Goal: Transaction & Acquisition: Book appointment/travel/reservation

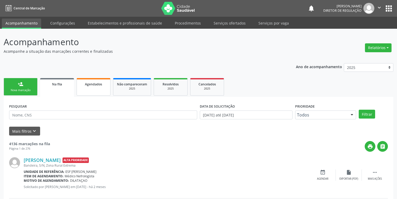
click at [89, 87] on link "Agendados" at bounding box center [94, 86] width 34 height 17
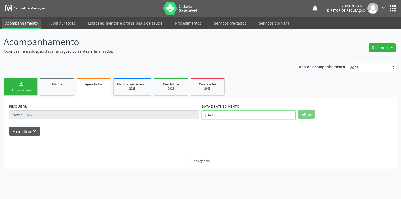
click at [214, 116] on body "Central de Marcação notifications Maria Aparecida Rodrigues da Silva Diretor de…" at bounding box center [200, 99] width 401 height 199
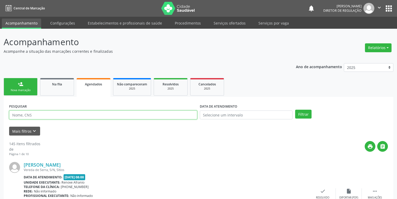
click at [28, 116] on input "text" at bounding box center [103, 114] width 188 height 9
type input "700606934728865"
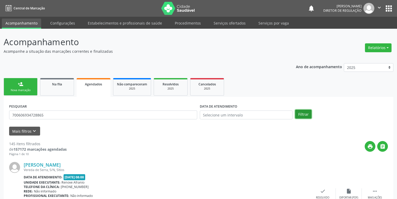
click at [301, 111] on button "Filtrar" at bounding box center [304, 114] width 16 height 9
click at [23, 86] on link "person_add Nova marcação" at bounding box center [21, 86] width 34 height 17
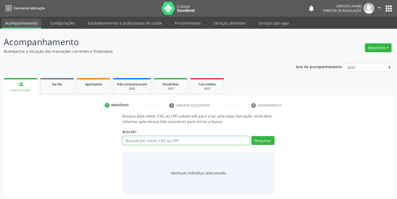
click at [143, 137] on input "text" at bounding box center [186, 140] width 127 height 9
type input "700606934728865"
click at [264, 138] on button "Pesquisar" at bounding box center [263, 140] width 23 height 9
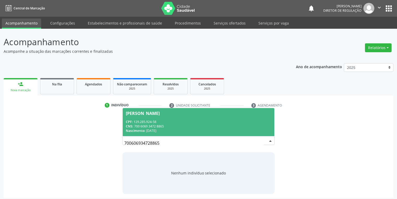
click at [148, 122] on div "CPF: 129.285.924-58" at bounding box center [199, 121] width 146 height 4
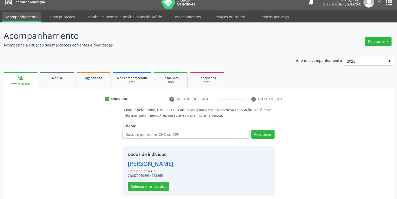
scroll to position [10, 0]
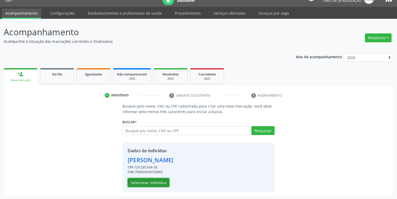
click at [140, 181] on button "Selecionar indivíduo" at bounding box center [149, 182] width 42 height 9
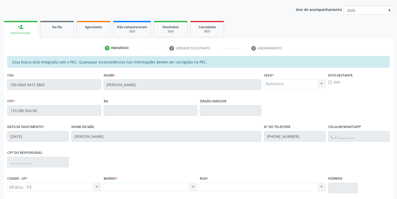
scroll to position [99, 0]
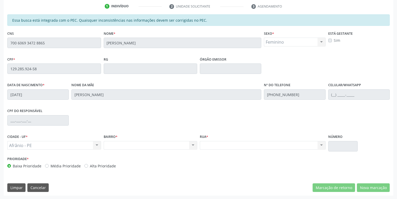
click at [0, 49] on div "Acompanhamento Acompanhe a situação das marcações correntes e finalizadas Relat…" at bounding box center [198, 64] width 397 height 269
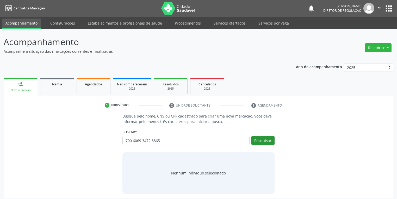
type input "700 6069 3472 8865"
click at [264, 140] on button "Pesquisar" at bounding box center [263, 140] width 23 height 9
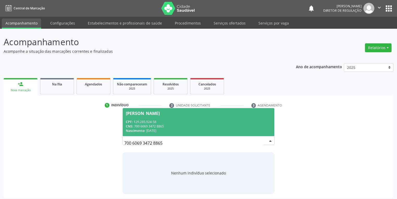
drag, startPoint x: 157, startPoint y: 121, endPoint x: 174, endPoint y: 128, distance: 18.4
click at [156, 121] on div "CPF: 129.285.924-58" at bounding box center [199, 121] width 146 height 4
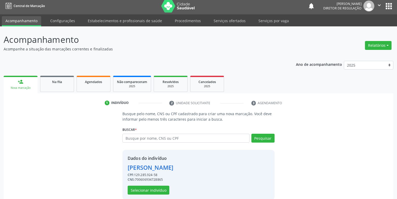
scroll to position [10, 0]
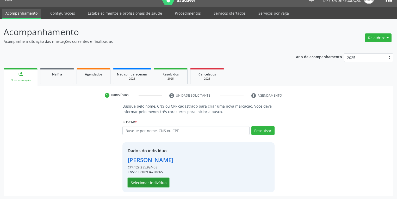
click at [147, 182] on button "Selecionar indivíduo" at bounding box center [149, 182] width 42 height 9
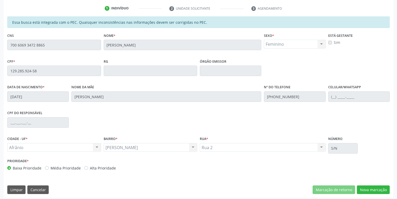
scroll to position [99, 0]
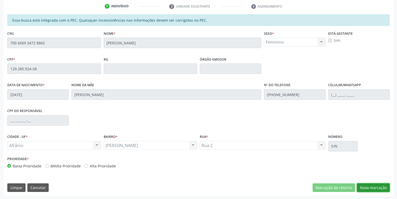
click at [366, 186] on button "Nova marcação" at bounding box center [373, 187] width 33 height 9
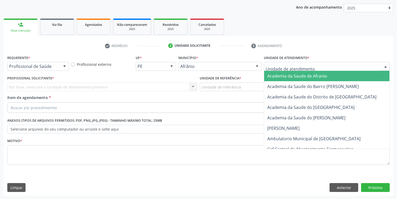
drag, startPoint x: 291, startPoint y: 67, endPoint x: 291, endPoint y: 98, distance: 31.0
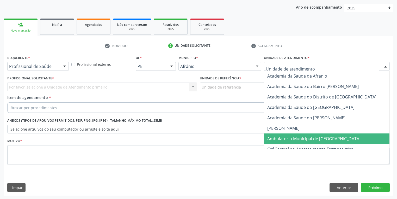
click at [290, 138] on span "Ambulatorio Municipal de [GEOGRAPHIC_DATA]" at bounding box center [314, 139] width 93 height 6
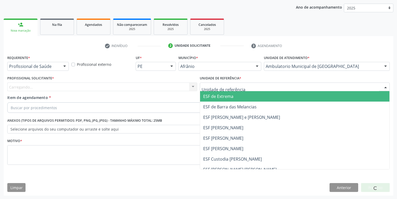
drag, startPoint x: 220, startPoint y: 86, endPoint x: 227, endPoint y: 107, distance: 22.7
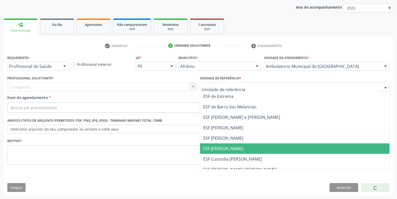
click at [227, 152] on span "ESF [PERSON_NAME]" at bounding box center [295, 148] width 190 height 10
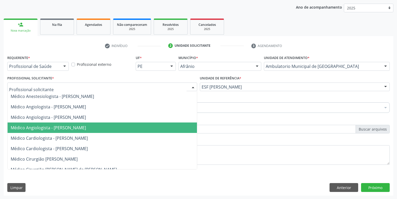
click at [48, 129] on span "Médico Angiologista - [PERSON_NAME]" at bounding box center [48, 128] width 75 height 6
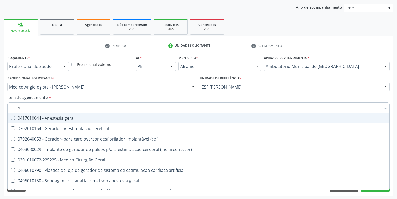
type input "GERAL"
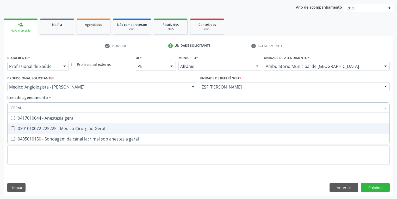
click at [41, 130] on div "0301010072-225225 - Médico Cirurgião Geral" at bounding box center [199, 128] width 376 height 4
checkbox Geral "true"
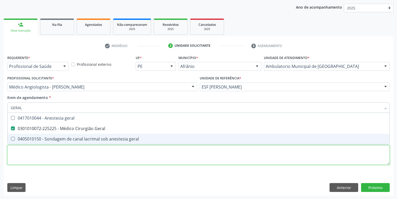
click at [35, 158] on div "Requerente * Profissional de Saúde Profissional de Saúde Paciente Nenhum result…" at bounding box center [198, 113] width 383 height 118
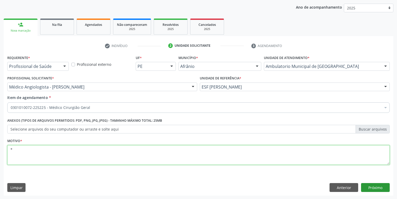
type textarea "*"
click at [372, 186] on button "Próximo" at bounding box center [375, 187] width 29 height 9
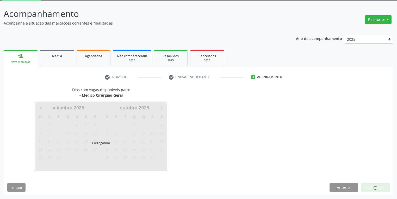
scroll to position [28, 0]
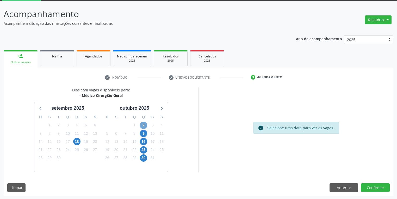
click at [143, 125] on span "2" at bounding box center [143, 125] width 7 height 7
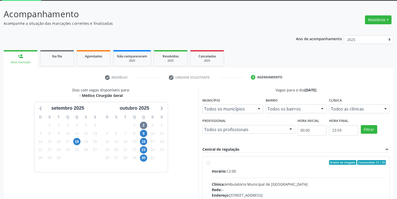
click at [210, 165] on input "Ordem de chegada Consumidos: 21 / 25 Horário: 12:00 Clínica: Ambulatorio Munici…" at bounding box center [209, 162] width 4 height 5
radio input "true"
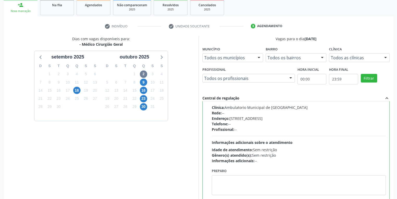
scroll to position [111, 0]
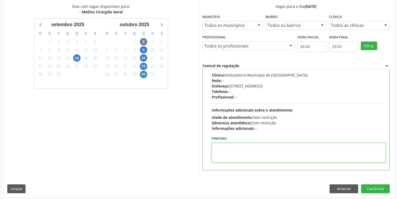
click at [245, 159] on textarea at bounding box center [299, 153] width 174 height 20
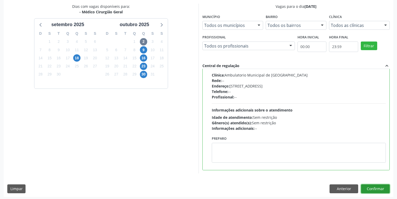
click at [371, 188] on button "Confirmar" at bounding box center [375, 188] width 29 height 9
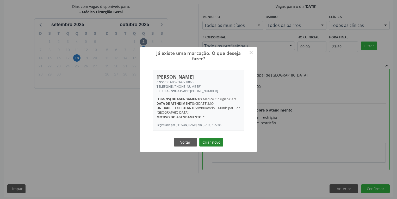
click at [210, 144] on button "Criar novo" at bounding box center [212, 142] width 24 height 9
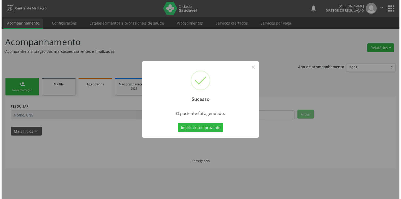
scroll to position [0, 0]
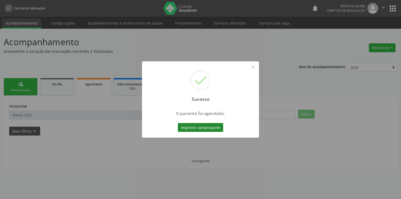
click at [203, 128] on button "Imprimir comprovante" at bounding box center [200, 127] width 45 height 9
